Goal: Task Accomplishment & Management: Manage account settings

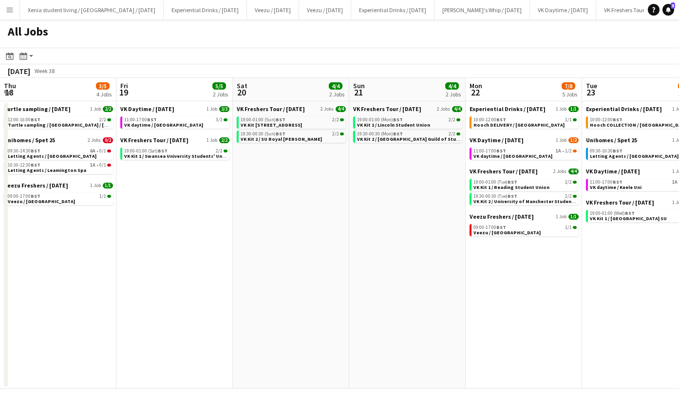
scroll to position [0, 360]
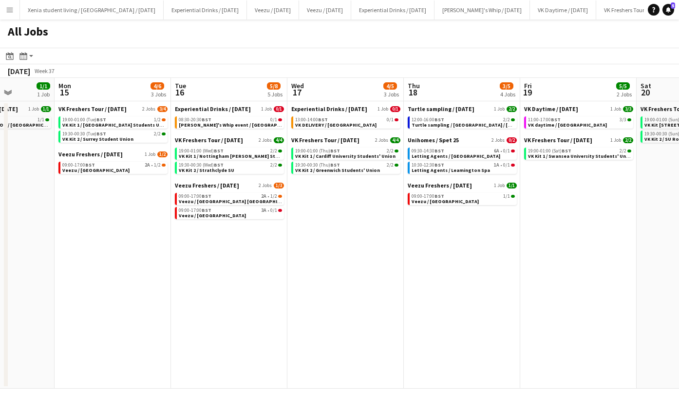
scroll to position [0, 299]
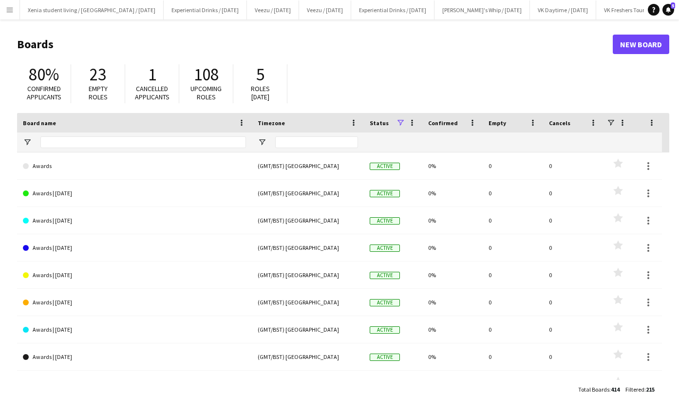
click at [14, 8] on button "Menu" at bounding box center [9, 9] width 19 height 19
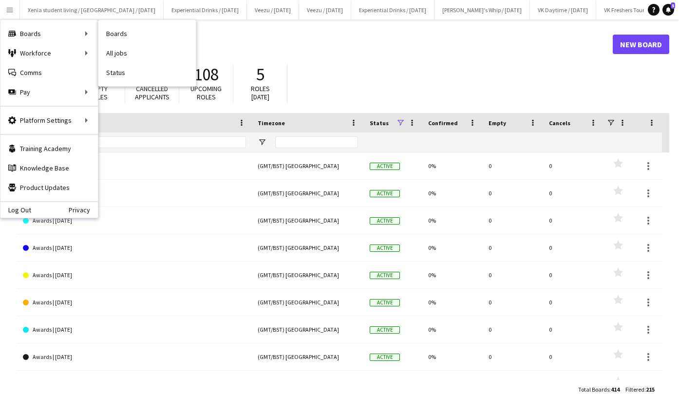
click at [111, 50] on link "All jobs" at bounding box center [146, 52] width 97 height 19
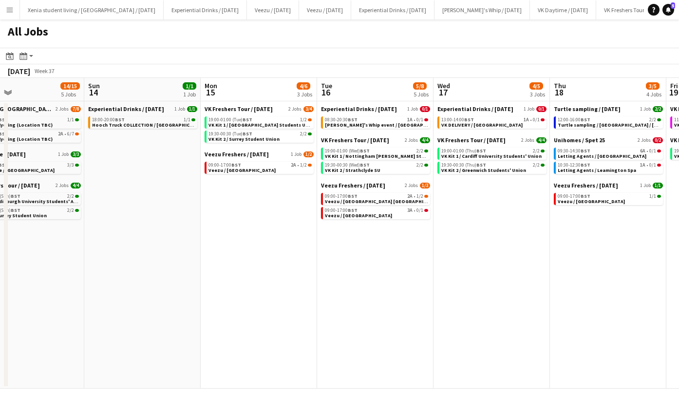
scroll to position [0, 385]
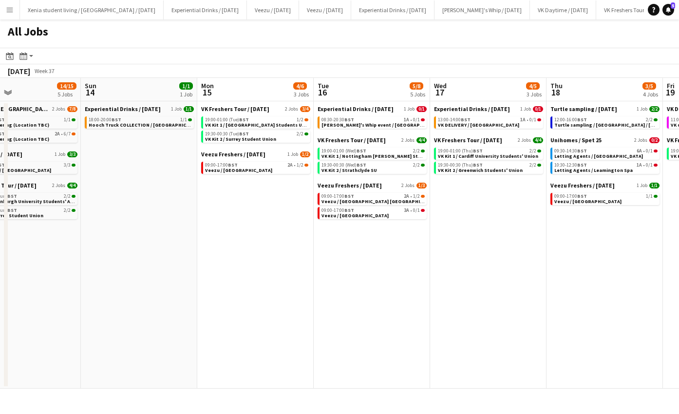
click at [484, 117] on div "13:00-14:00 BST 1A • 0/1" at bounding box center [489, 119] width 103 height 5
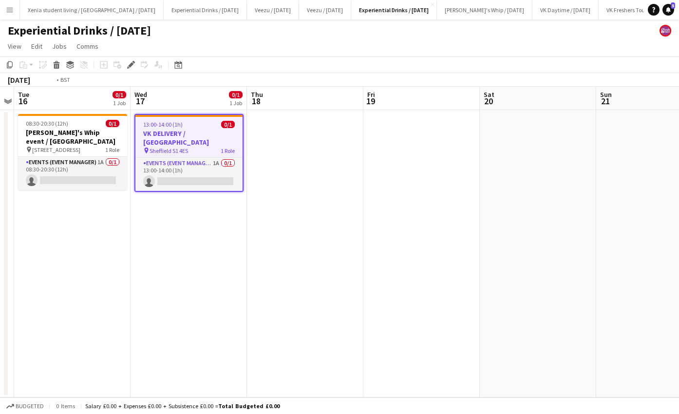
scroll to position [0, 226]
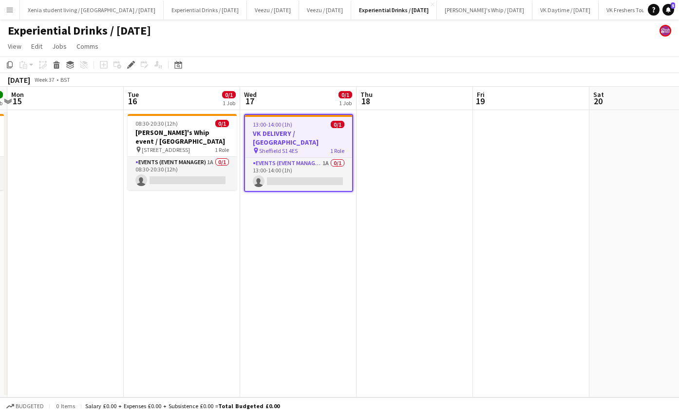
click at [291, 161] on app-card-role "Events (Event Manager) 1A 0/1 13:00-14:00 (1h) single-neutral-actions" at bounding box center [298, 174] width 107 height 33
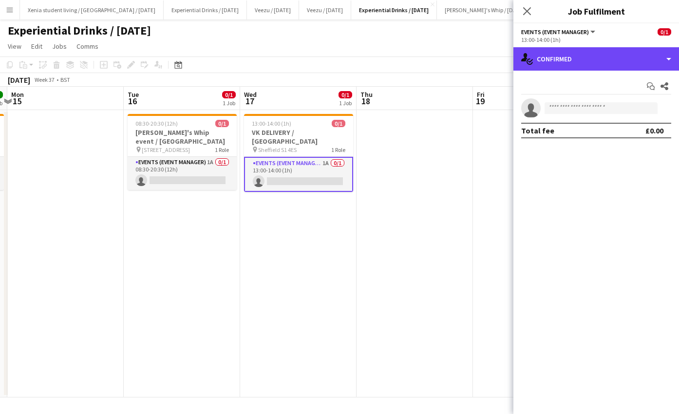
click at [581, 54] on div "single-neutral-actions-check-2 Confirmed" at bounding box center [596, 58] width 166 height 23
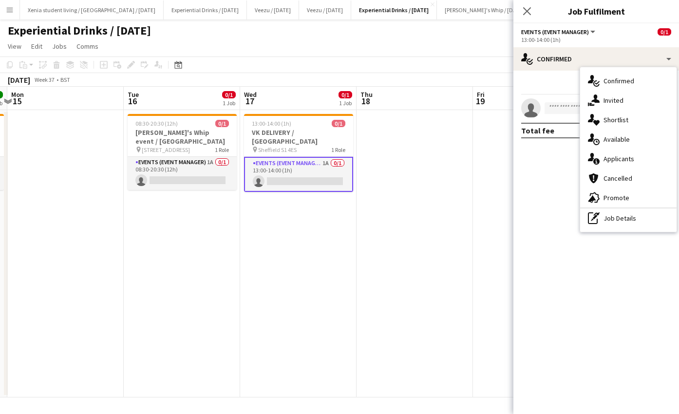
click at [610, 162] on span "Applicants" at bounding box center [618, 158] width 31 height 9
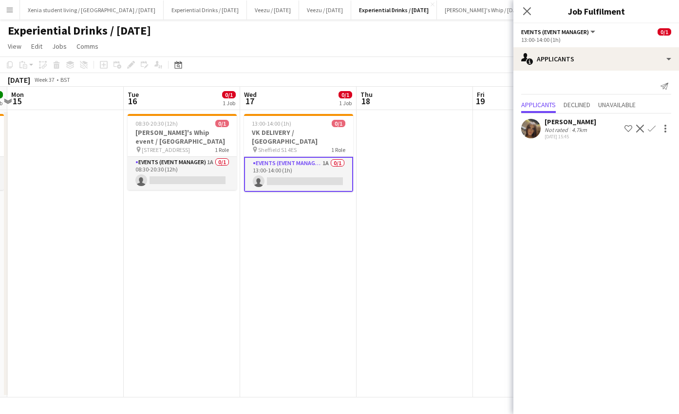
click at [302, 132] on h3 "VK DELIVERY / Sheffield" at bounding box center [298, 137] width 109 height 18
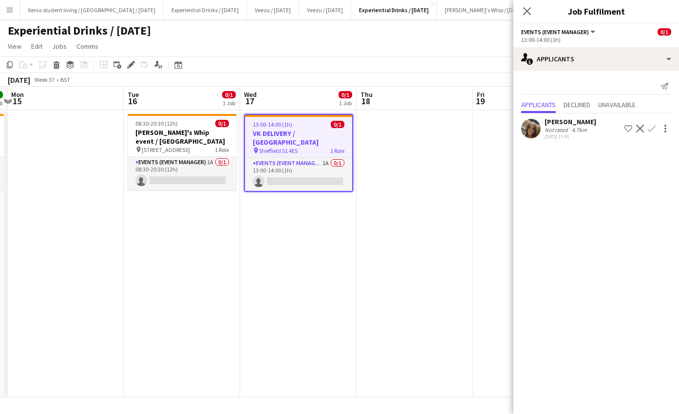
click at [133, 61] on icon at bounding box center [133, 62] width 2 height 2
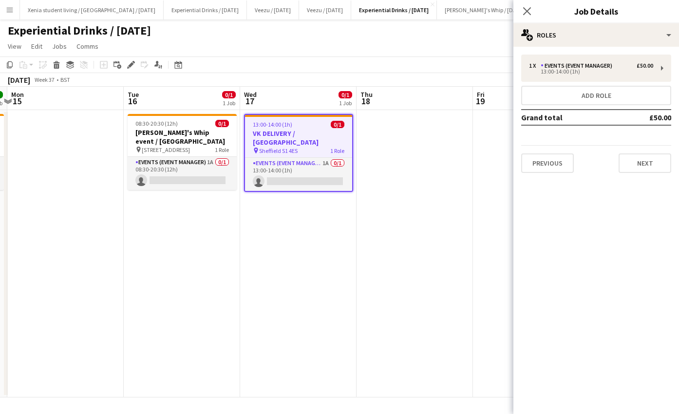
click at [332, 169] on app-card-role "Events (Event Manager) 1A 0/1 13:00-14:00 (1h) single-neutral-actions" at bounding box center [298, 174] width 107 height 33
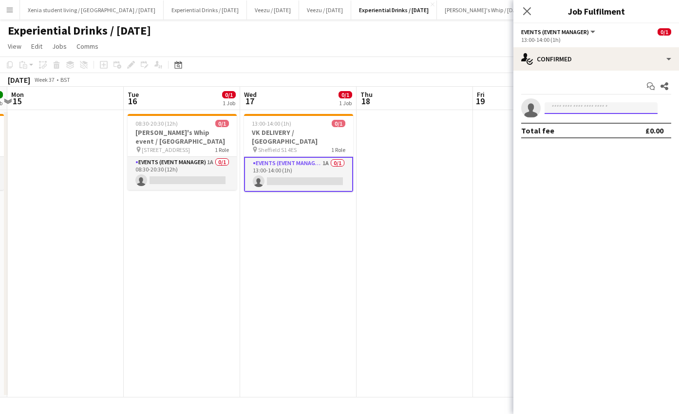
click at [577, 110] on input at bounding box center [601, 108] width 113 height 12
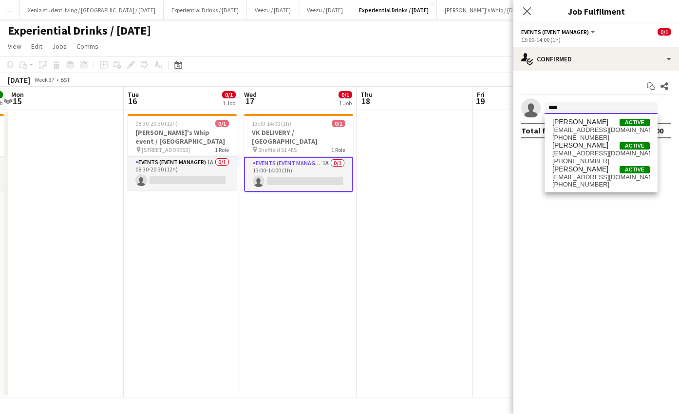
type input "****"
click at [599, 167] on span "Duncan Strafford" at bounding box center [580, 169] width 56 height 8
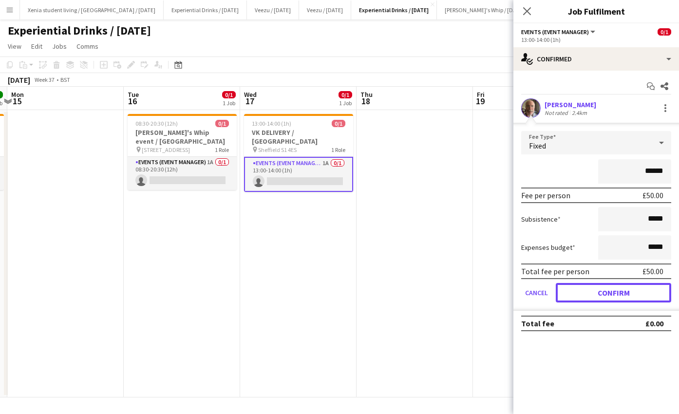
click at [616, 293] on button "Confirm" at bounding box center [613, 292] width 115 height 19
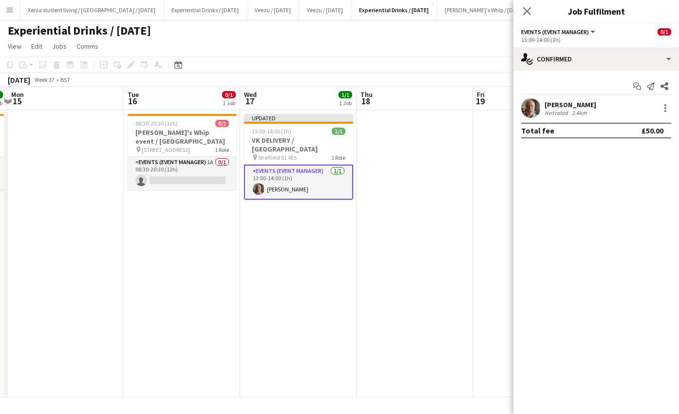
click at [529, 15] on icon "Close pop-in" at bounding box center [527, 11] width 8 height 8
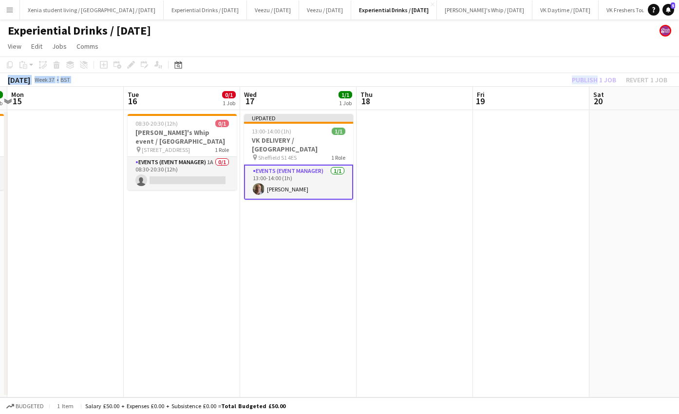
drag, startPoint x: 590, startPoint y: 66, endPoint x: 592, endPoint y: 77, distance: 11.4
click at [592, 77] on div "Copy Paste Paste Ctrl+V Paste with crew Ctrl+Shift+V Paste linked Job Delete Gr…" at bounding box center [339, 71] width 679 height 30
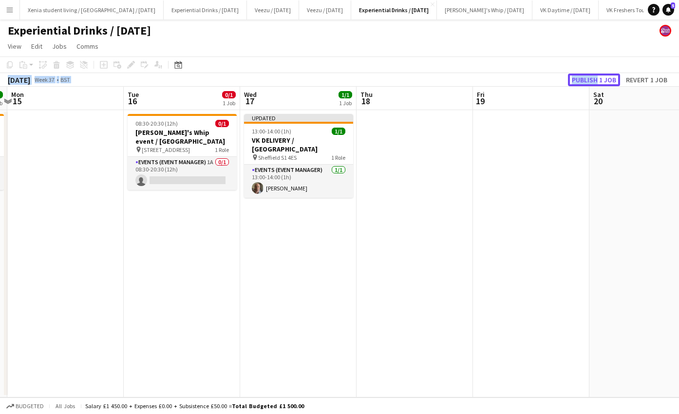
click at [592, 77] on button "Publish 1 job" at bounding box center [594, 80] width 52 height 13
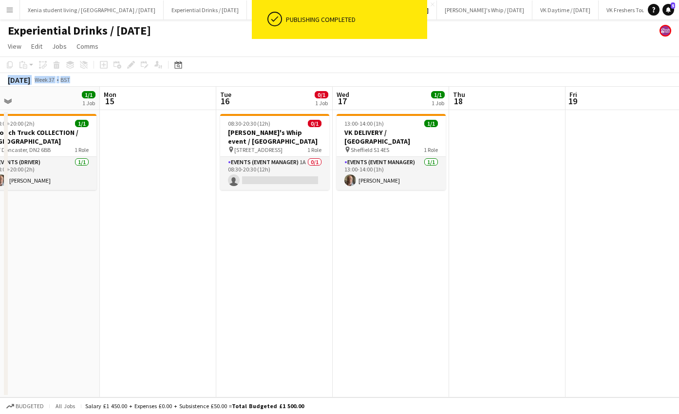
scroll to position [0, 249]
click at [301, 187] on app-card-role "Events (Event Manager) 1A 0/1 08:30-20:30 (12h) single-neutral-actions" at bounding box center [275, 173] width 109 height 33
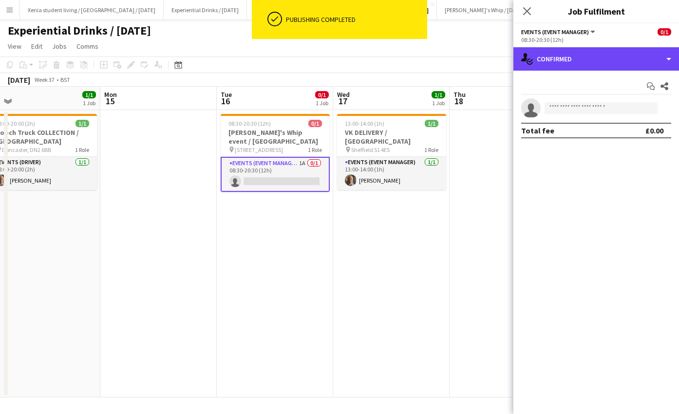
click at [571, 64] on div "single-neutral-actions-check-2 Confirmed" at bounding box center [596, 58] width 166 height 23
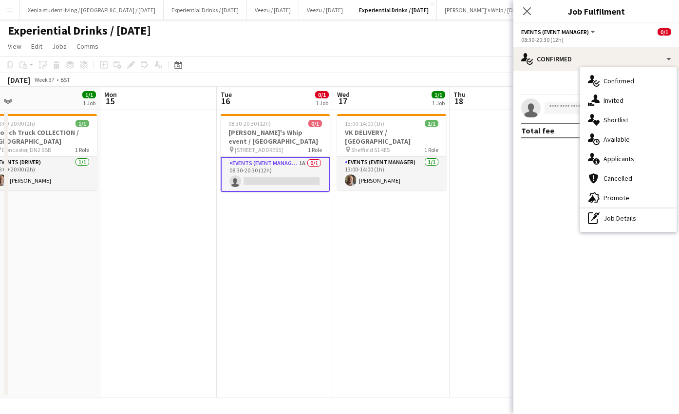
click at [623, 157] on span "Applicants" at bounding box center [618, 158] width 31 height 9
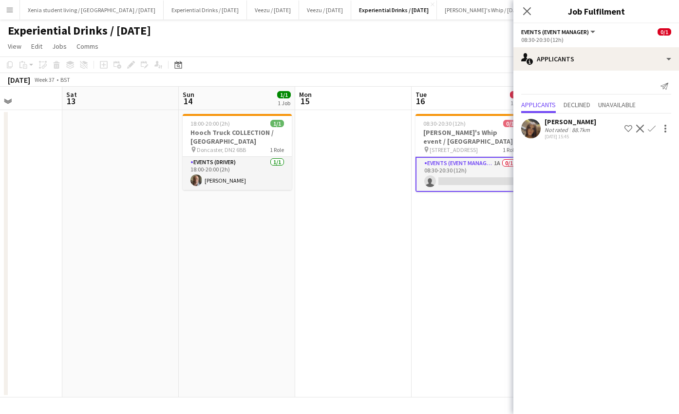
scroll to position [0, 308]
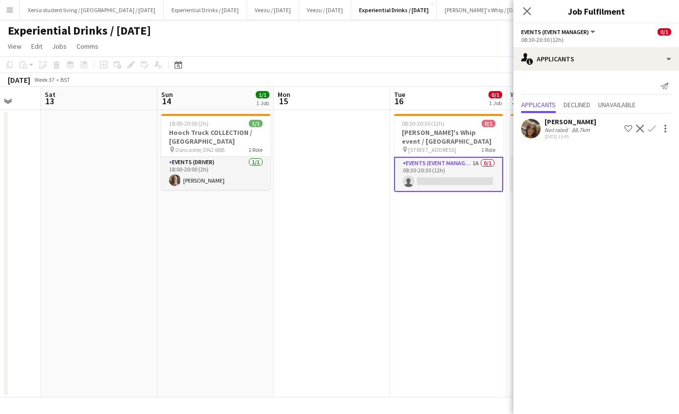
click at [527, 13] on icon "Close pop-in" at bounding box center [527, 11] width 8 height 8
